Goal: Information Seeking & Learning: Learn about a topic

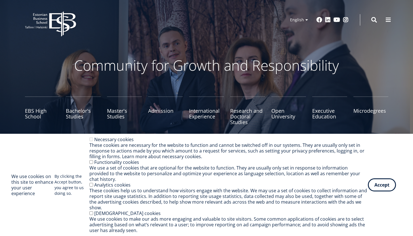
click at [303, 12] on div "EBS Logo Created with Sketch. Kasutaja konto menüü Log in Estonian Estonian Eng…" at bounding box center [206, 19] width 409 height 17
click at [297, 38] on link "Russian" at bounding box center [296, 36] width 28 height 8
click at [291, 28] on link "Estonian" at bounding box center [296, 28] width 28 height 8
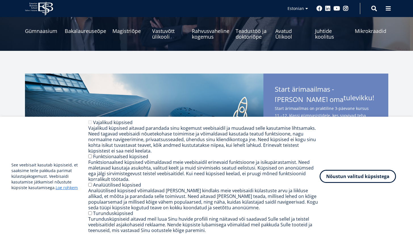
scroll to position [89, 0]
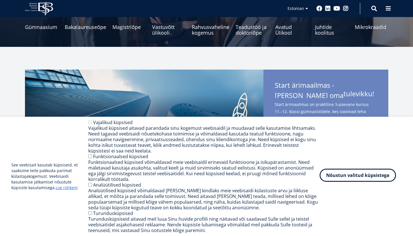
click at [339, 175] on button "Nõustun valitud küpsistega" at bounding box center [357, 175] width 76 height 13
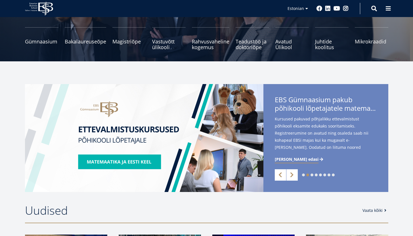
scroll to position [73, 0]
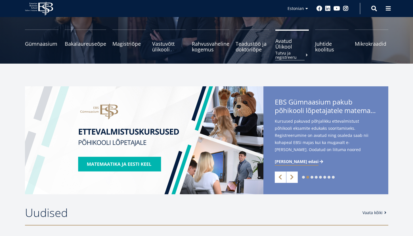
click at [285, 45] on span "Avatud Ülikool Tutvu ja registreeru" at bounding box center [291, 43] width 33 height 11
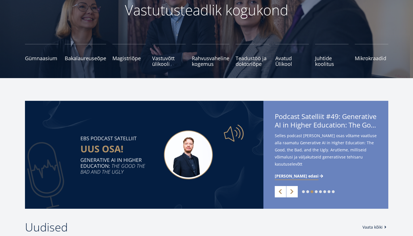
scroll to position [0, 0]
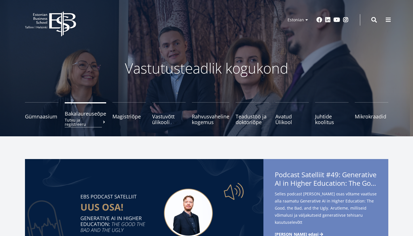
click at [97, 117] on link "Bakalaureuseõpe Tutvu ja registreeru" at bounding box center [85, 113] width 41 height 23
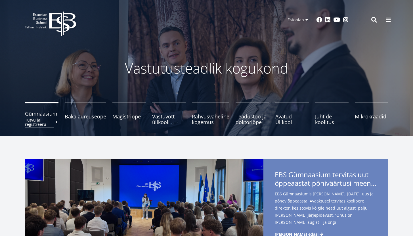
click at [49, 126] on small "Tutvu ja registreeru" at bounding box center [41, 122] width 33 height 9
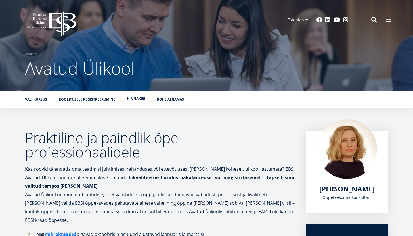
click at [133, 101] on link "Hinnakiri" at bounding box center [136, 99] width 18 height 6
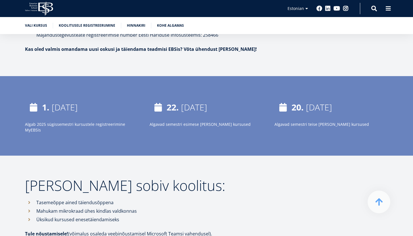
scroll to position [834, 0]
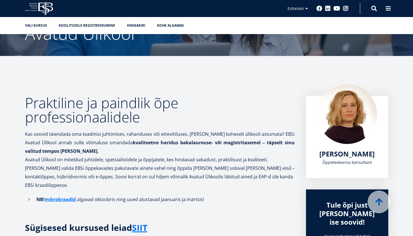
scroll to position [0, 0]
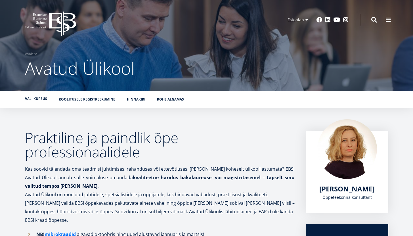
click at [43, 99] on link "Vali kursus" at bounding box center [36, 99] width 22 height 6
